Goal: Task Accomplishment & Management: Manage account settings

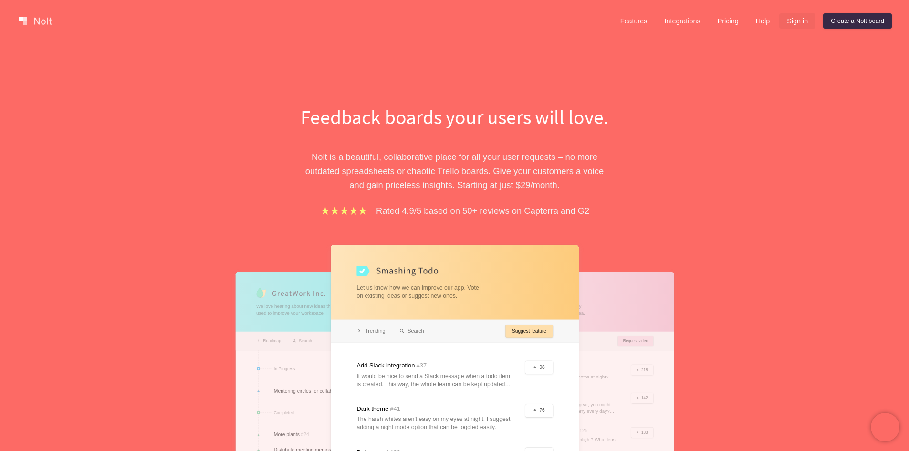
click at [791, 21] on link "Sign in" at bounding box center [797, 20] width 36 height 15
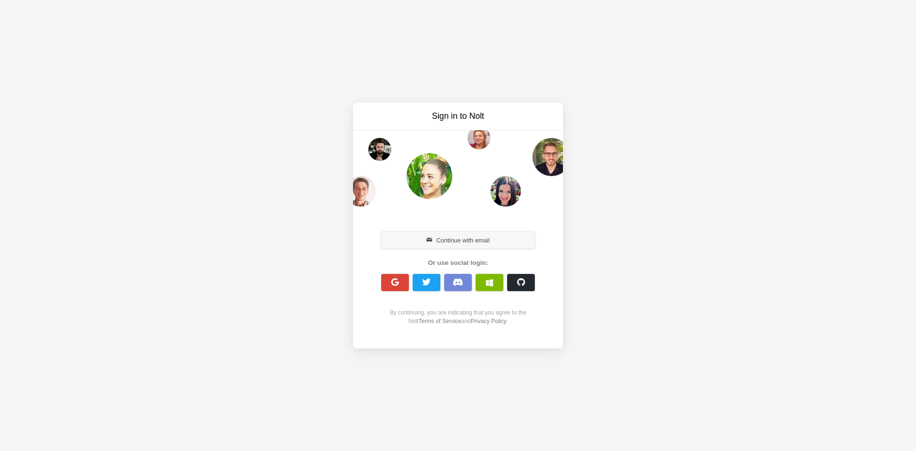
click at [466, 238] on button "Continue with email" at bounding box center [458, 239] width 154 height 17
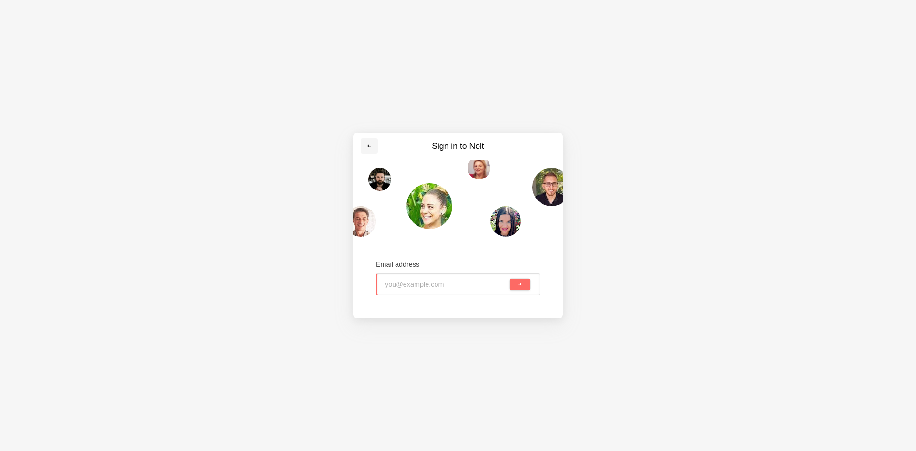
click at [373, 141] on link at bounding box center [369, 145] width 17 height 15
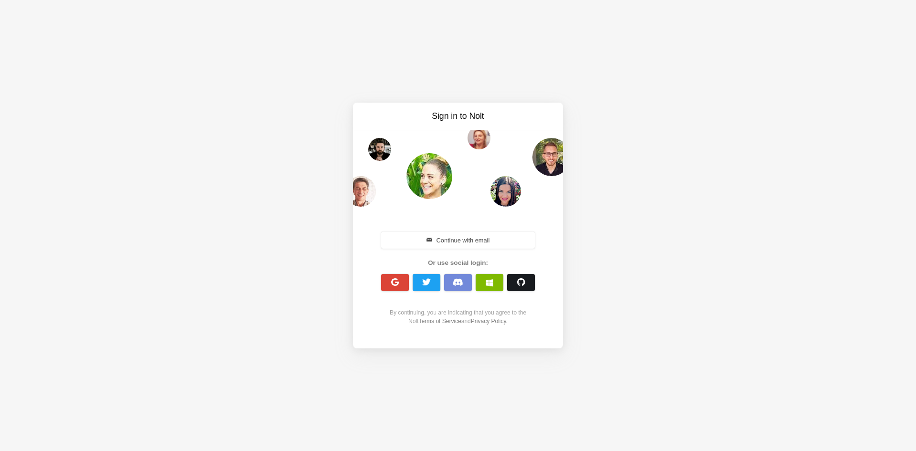
click at [528, 284] on button "button" at bounding box center [521, 282] width 28 height 17
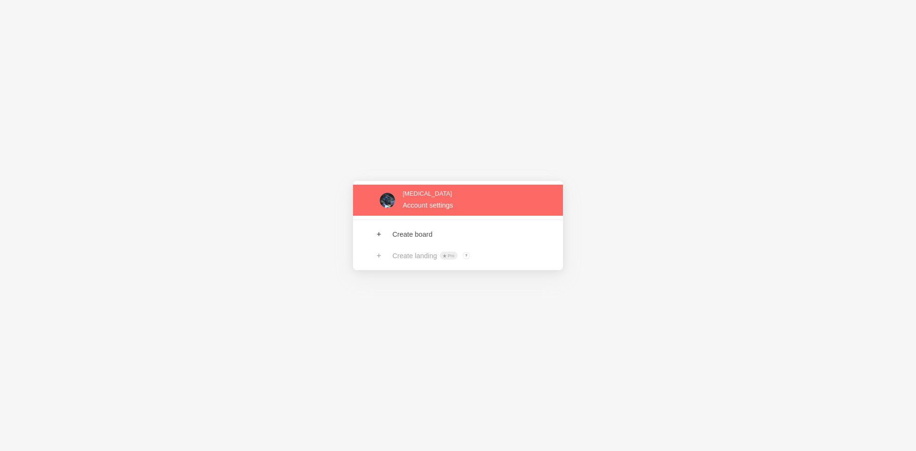
click at [463, 197] on link at bounding box center [458, 200] width 210 height 31
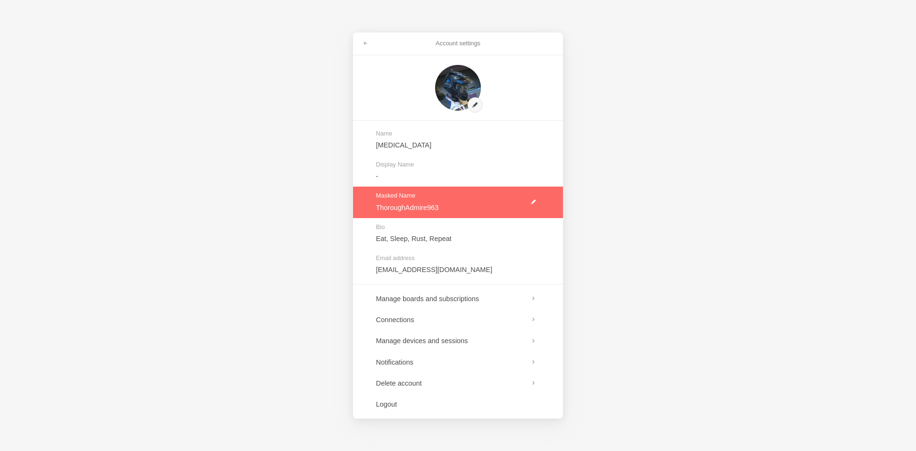
click at [533, 203] on link at bounding box center [458, 202] width 210 height 31
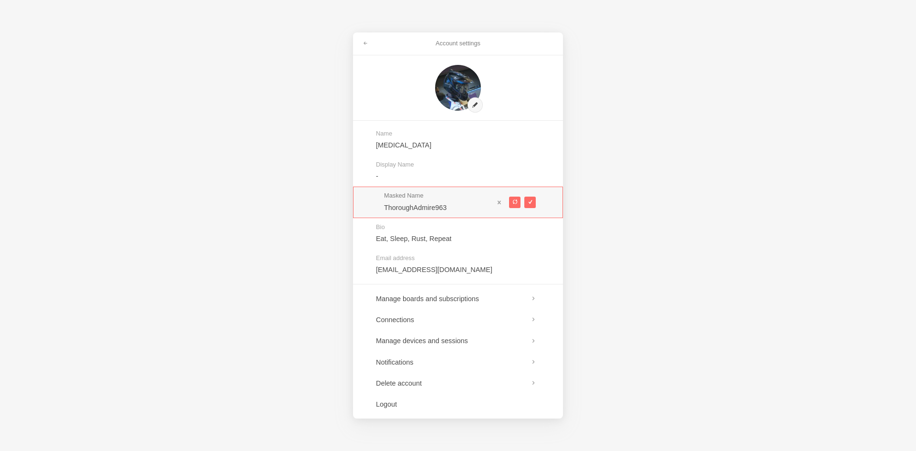
click at [333, 200] on div "Account settings Name ADHD Display Name - Masked Name ThoroughAdmire963 Bio Eat…" at bounding box center [458, 225] width 916 height 451
click at [512, 199] on button at bounding box center [514, 202] width 11 height 11
type input "ObviousDeposit616"
click at [529, 202] on span at bounding box center [529, 201] width 5 height 5
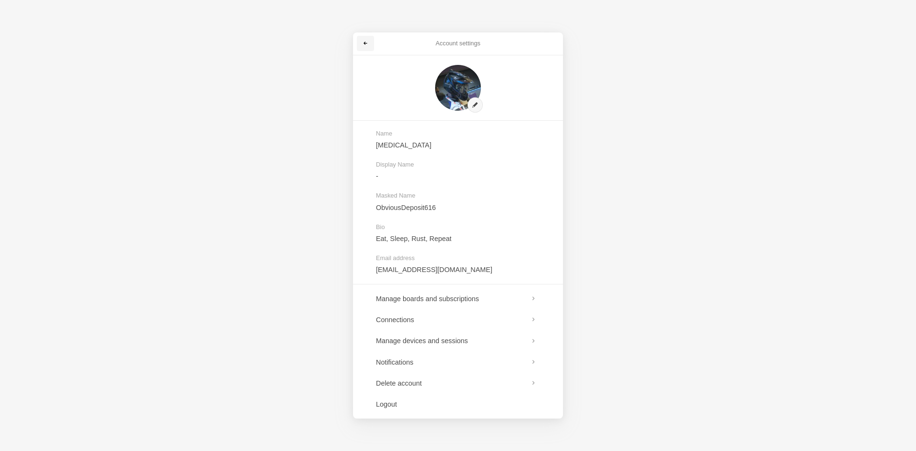
click at [360, 39] on link at bounding box center [365, 43] width 17 height 15
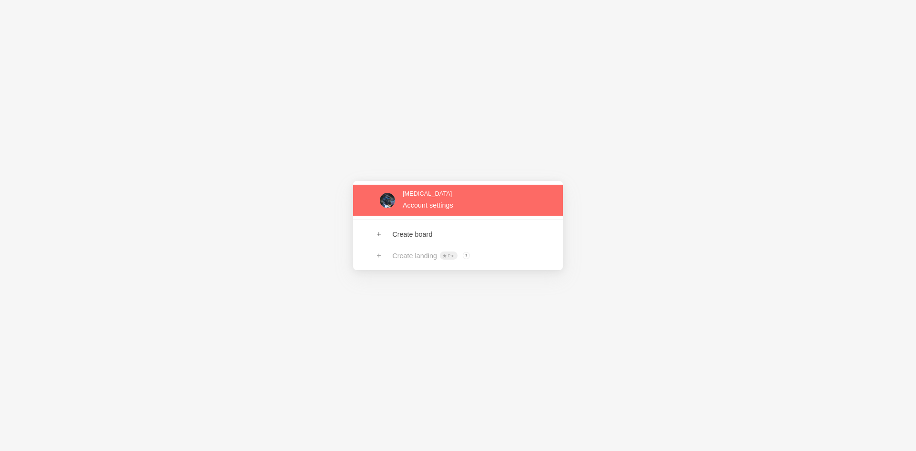
click at [473, 201] on link at bounding box center [458, 200] width 210 height 31
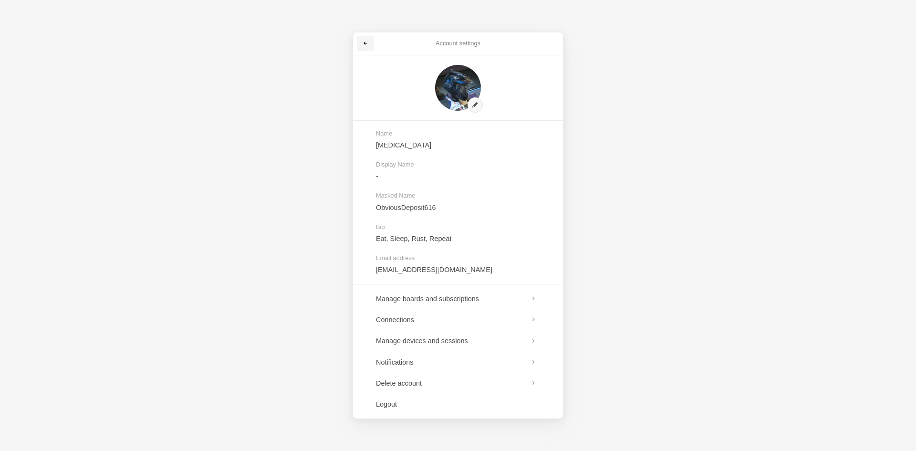
click at [361, 40] on link at bounding box center [365, 43] width 17 height 15
